Goal: Task Accomplishment & Management: Complete application form

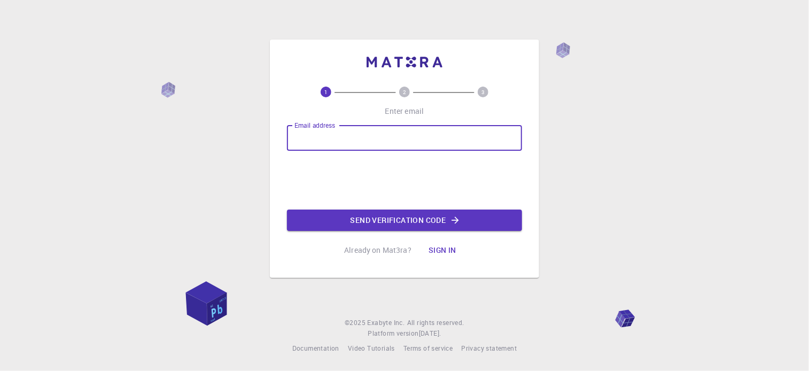
type input "[EMAIL_ADDRESS][DOMAIN_NAME]"
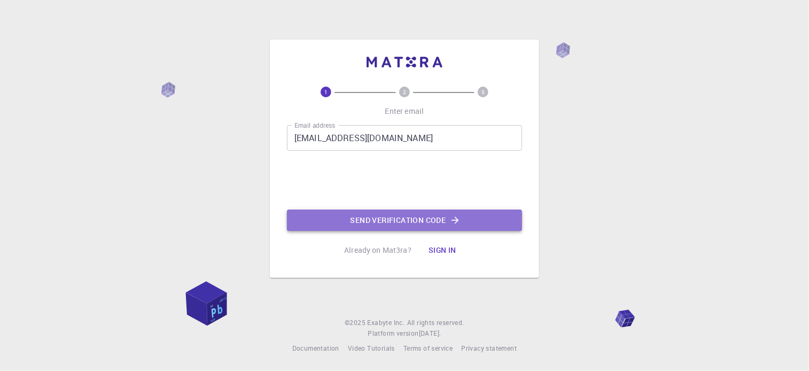
click at [376, 219] on button "Send verification code" at bounding box center [404, 219] width 235 height 21
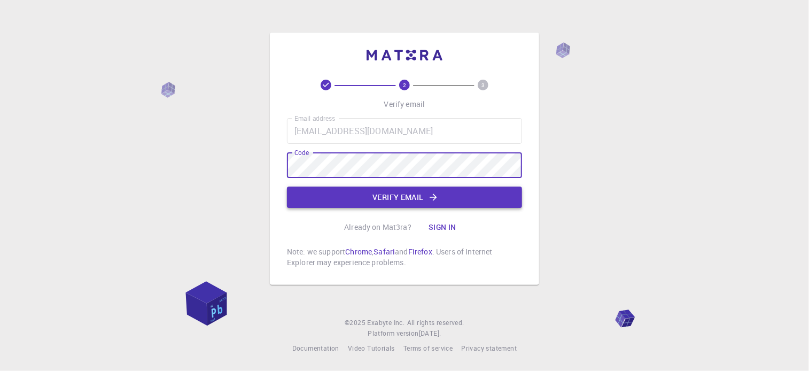
click at [415, 197] on button "Verify email" at bounding box center [404, 196] width 235 height 21
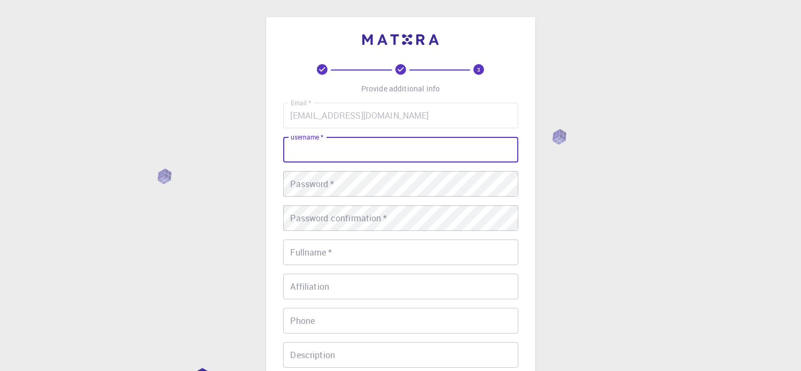
click at [404, 154] on input "username   *" at bounding box center [400, 150] width 235 height 26
type input "Le Thanh"
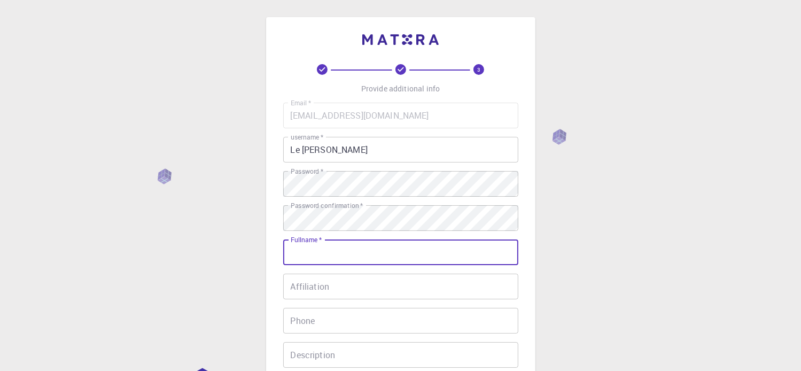
click at [419, 253] on input "Fullname   *" at bounding box center [400, 252] width 235 height 26
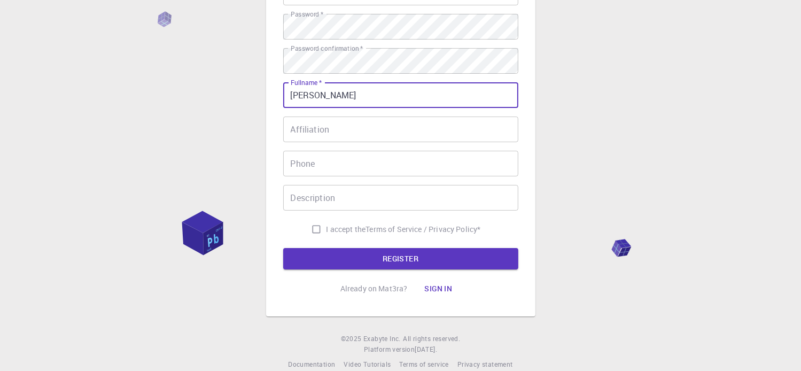
scroll to position [160, 0]
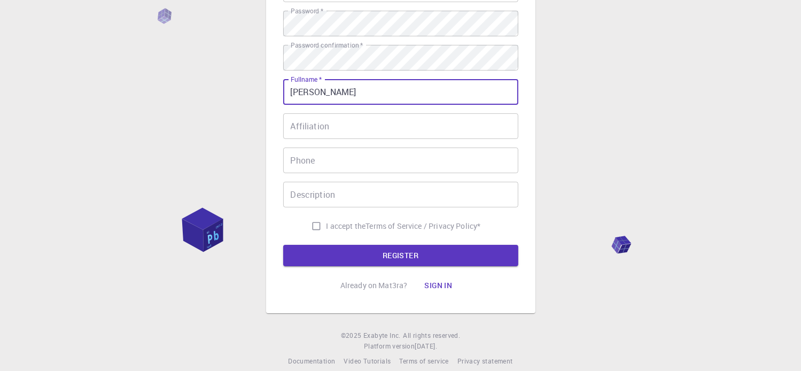
type input "[PERSON_NAME]"
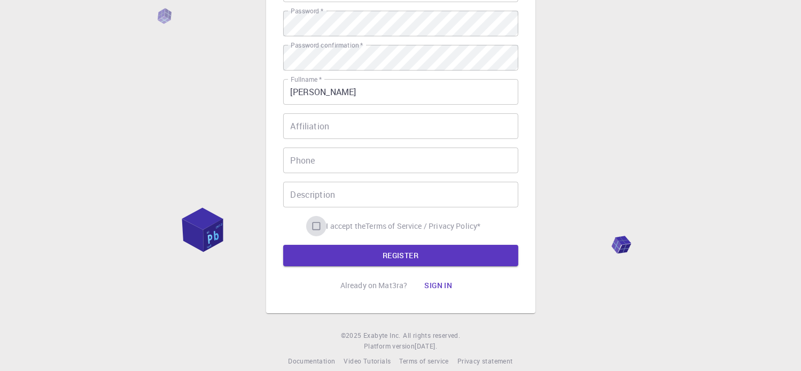
click at [316, 225] on input "I accept the Terms of Service / Privacy Policy *" at bounding box center [316, 226] width 20 height 20
checkbox input "true"
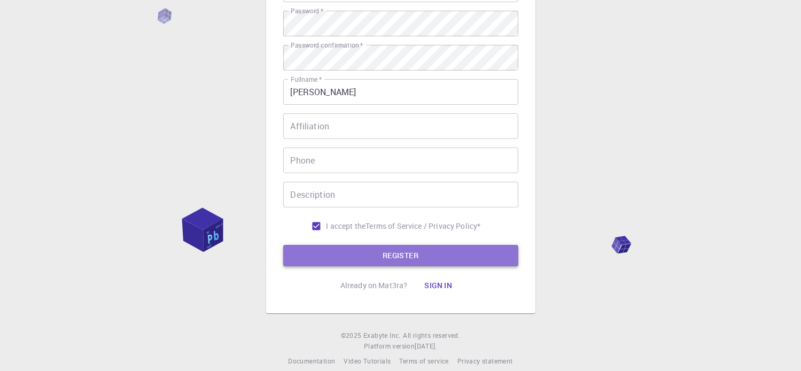
click at [333, 251] on button "REGISTER" at bounding box center [400, 255] width 235 height 21
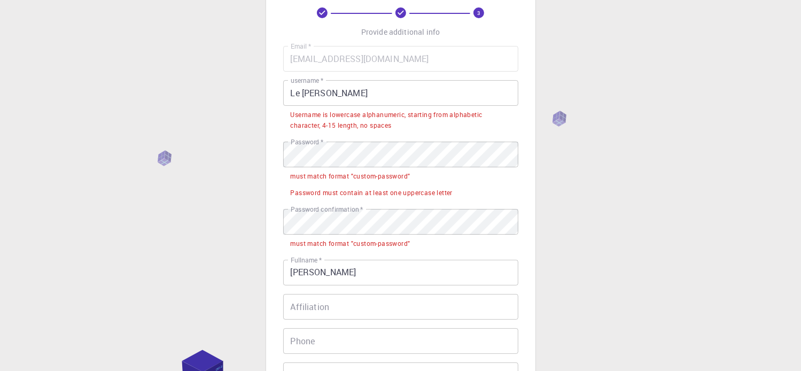
scroll to position [53, 0]
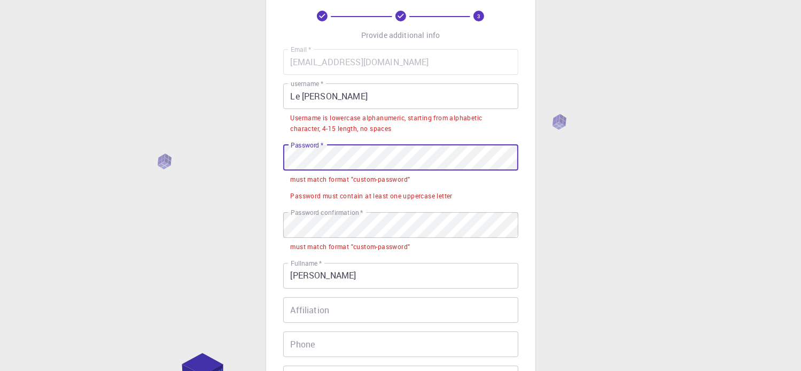
click at [274, 154] on div "3 Provide additional info Email   * tamthanhms1203@gmail.com Email   * username…" at bounding box center [400, 230] width 269 height 533
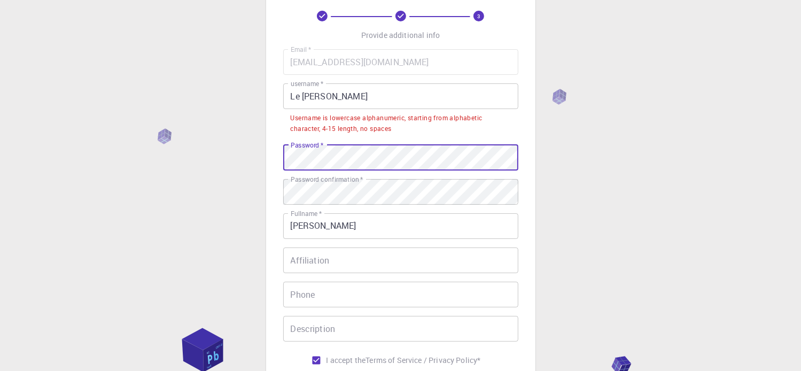
click at [235, 163] on div "3 Provide additional info Email   * tamthanhms1203@gmail.com Email   * username…" at bounding box center [400, 232] width 801 height 571
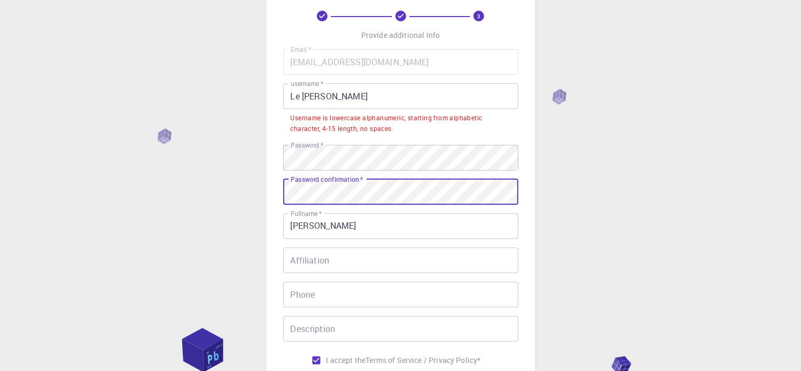
click at [263, 204] on div "3 Provide additional info Email   * tamthanhms1203@gmail.com Email   * username…" at bounding box center [400, 232] width 801 height 571
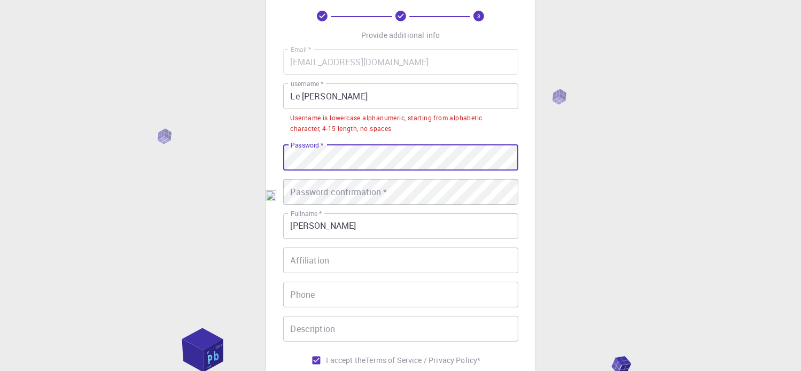
click at [250, 169] on div "3 Provide additional info Email   * tamthanhms1203@gmail.com Email   * username…" at bounding box center [400, 232] width 801 height 571
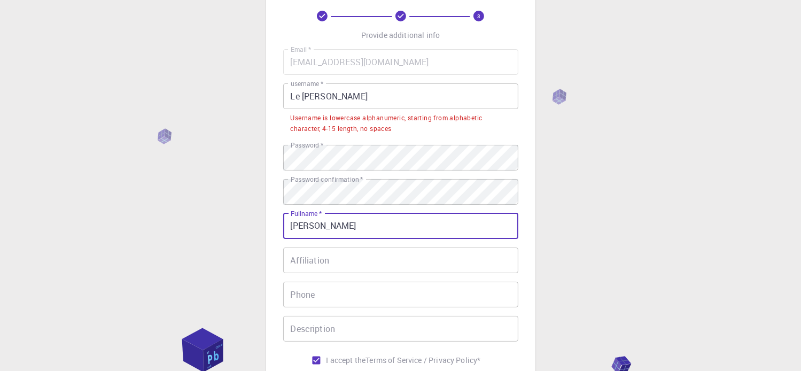
click at [332, 223] on input "[PERSON_NAME]" at bounding box center [400, 226] width 235 height 26
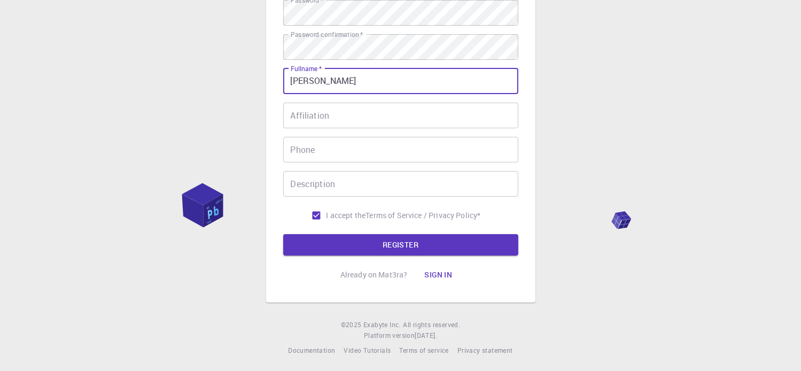
scroll to position [200, 0]
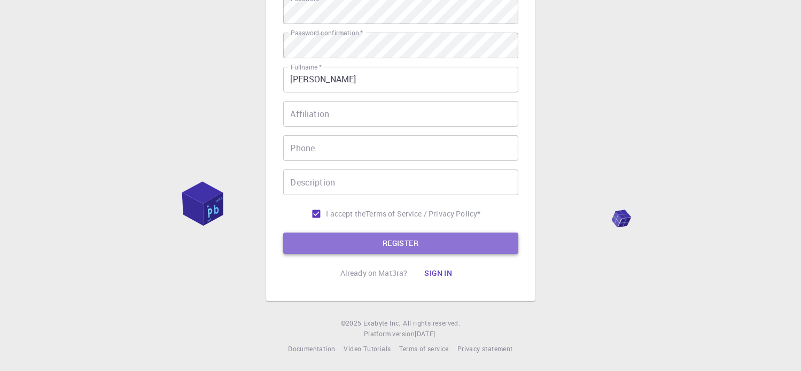
click at [363, 239] on button "REGISTER" at bounding box center [400, 242] width 235 height 21
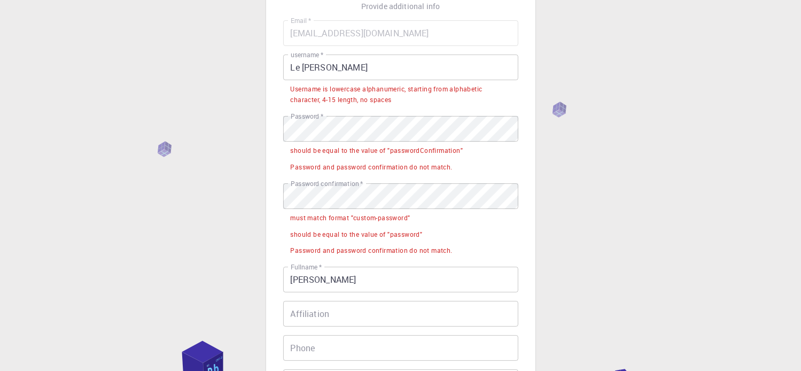
scroll to position [40, 0]
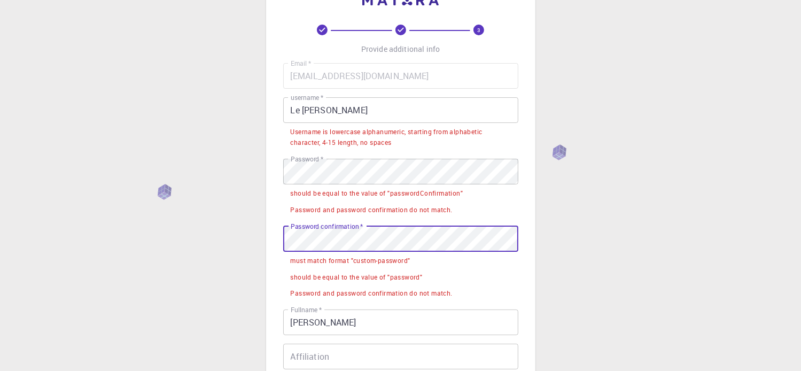
click at [262, 250] on div "3 Provide additional info Email   * tamthanhms1203@gmail.com Email   * username…" at bounding box center [400, 286] width 801 height 653
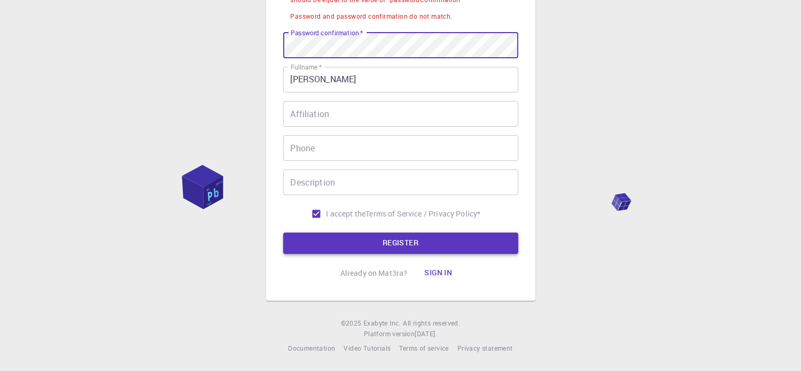
click at [397, 240] on button "REGISTER" at bounding box center [400, 242] width 235 height 21
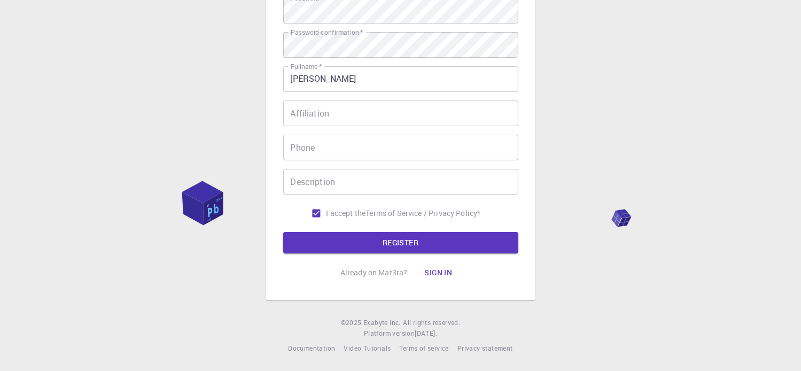
scroll to position [200, 0]
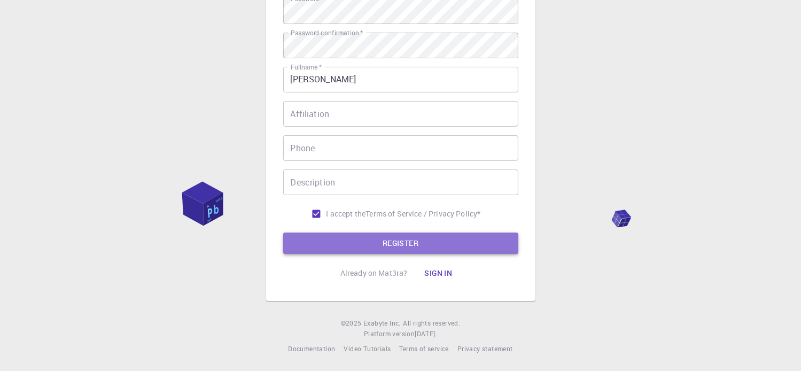
click at [422, 246] on button "REGISTER" at bounding box center [400, 242] width 235 height 21
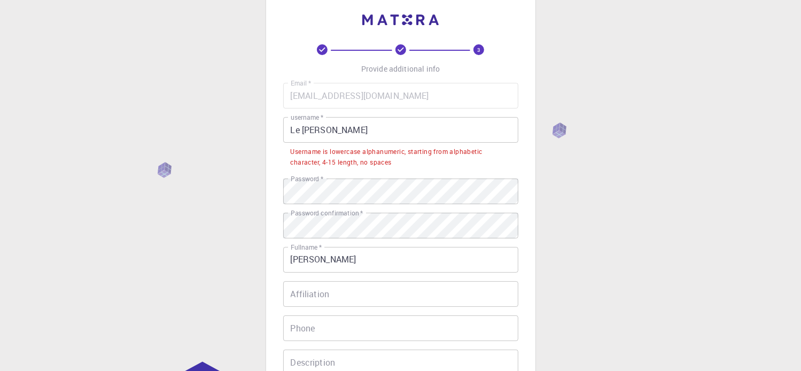
scroll to position [0, 0]
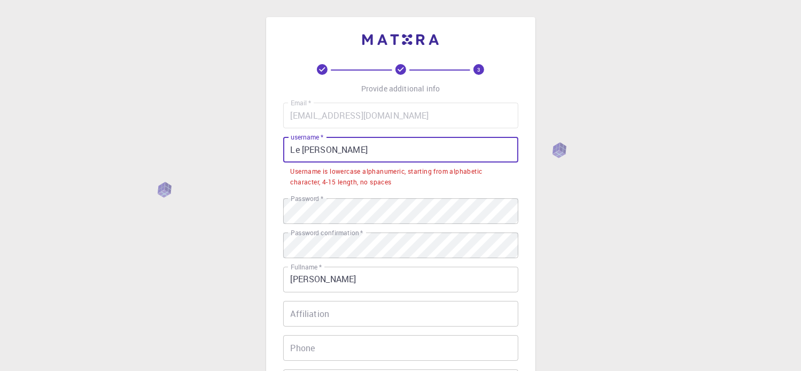
click at [302, 153] on input "Le Thanh" at bounding box center [400, 150] width 235 height 26
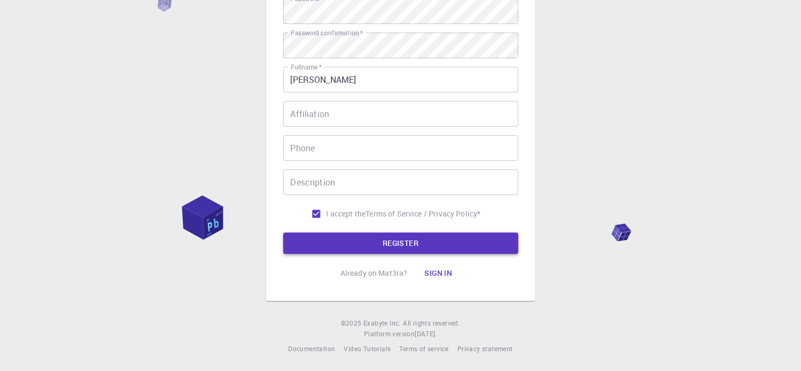
click at [372, 235] on button "REGISTER" at bounding box center [400, 242] width 235 height 21
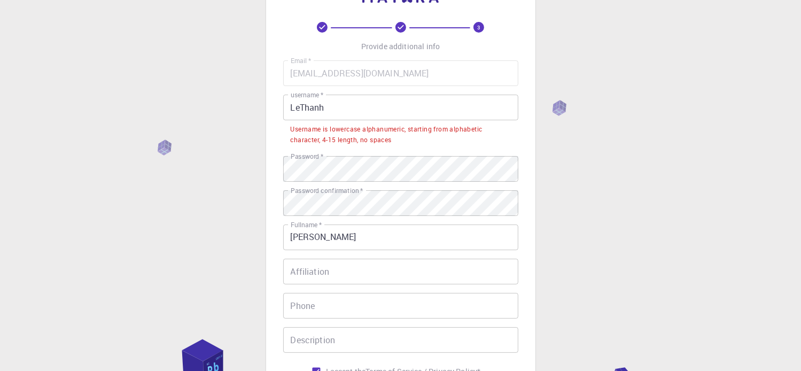
scroll to position [40, 0]
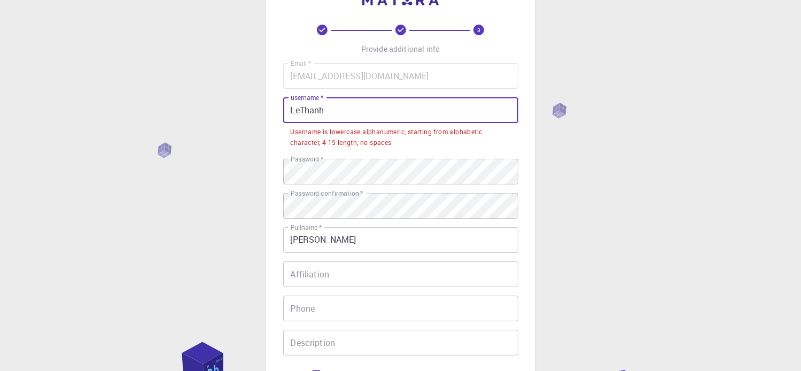
click at [355, 110] on input "LeThanh" at bounding box center [400, 110] width 235 height 26
click at [294, 112] on input "LeThanh" at bounding box center [400, 110] width 235 height 26
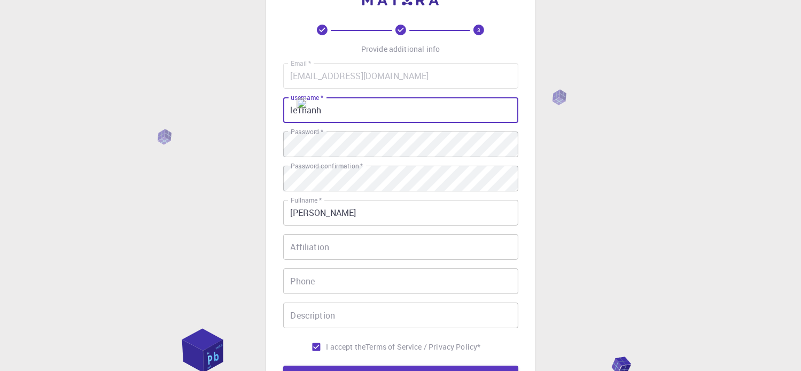
click at [299, 110] on input "leThanh" at bounding box center [400, 110] width 235 height 26
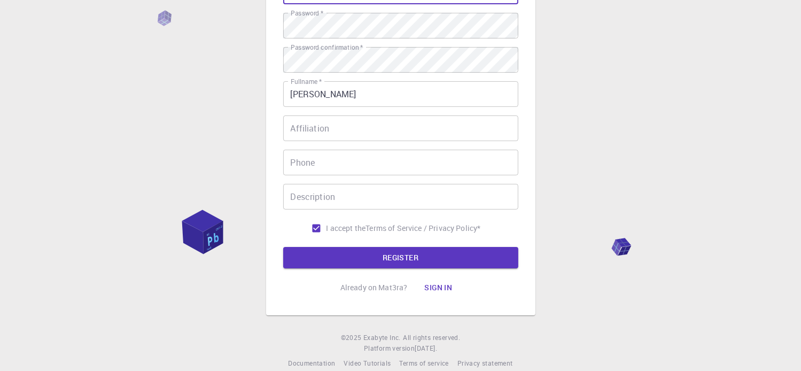
scroll to position [173, 0]
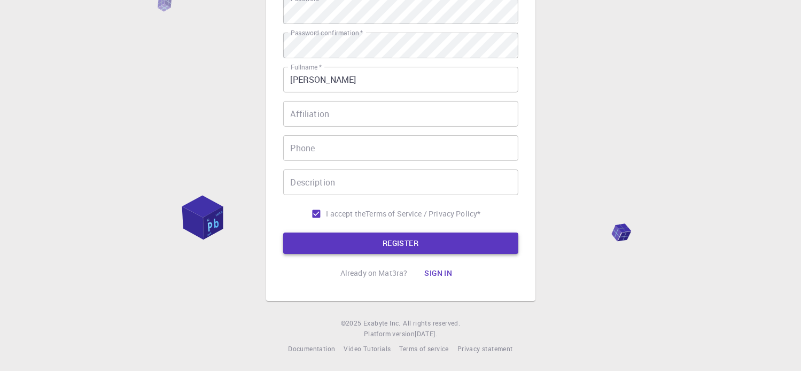
type input "lethanh"
click at [372, 243] on button "REGISTER" at bounding box center [400, 242] width 235 height 21
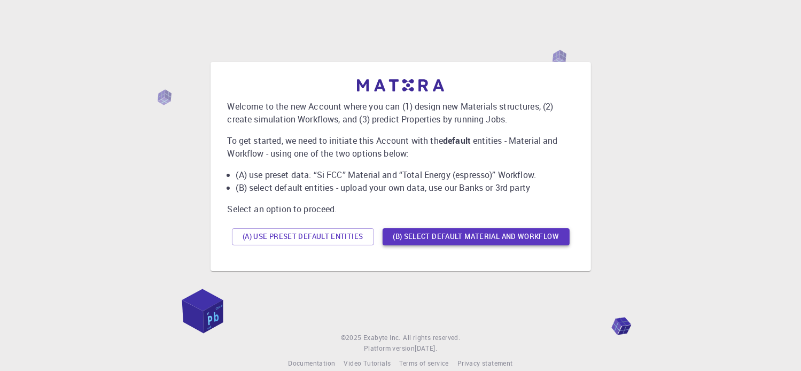
click at [450, 243] on button "(B) Select default material and workflow" at bounding box center [476, 236] width 187 height 17
